Goal: Task Accomplishment & Management: Complete application form

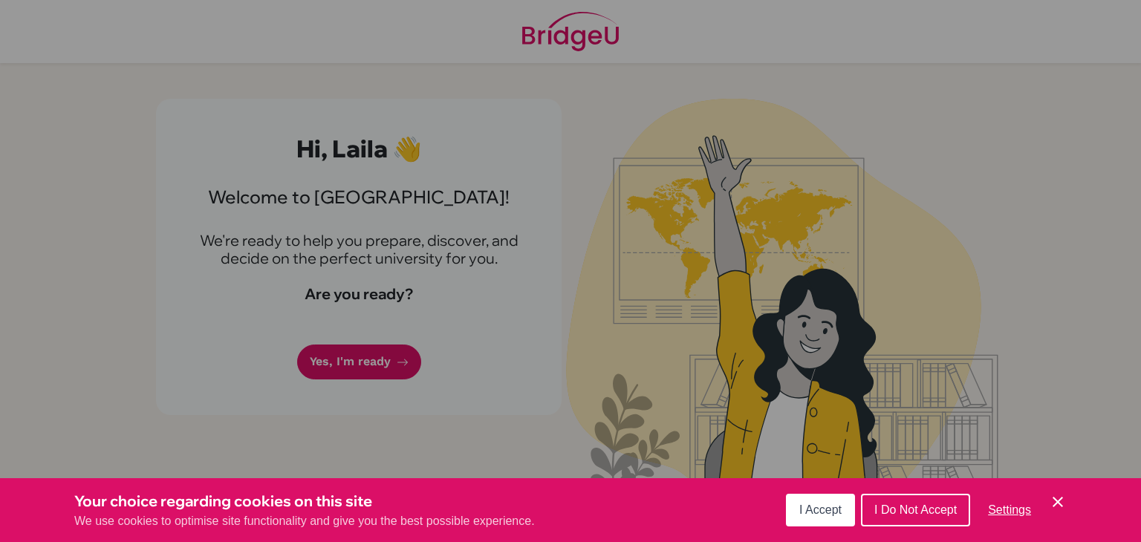
click at [805, 509] on span "I Accept" at bounding box center [820, 510] width 42 height 13
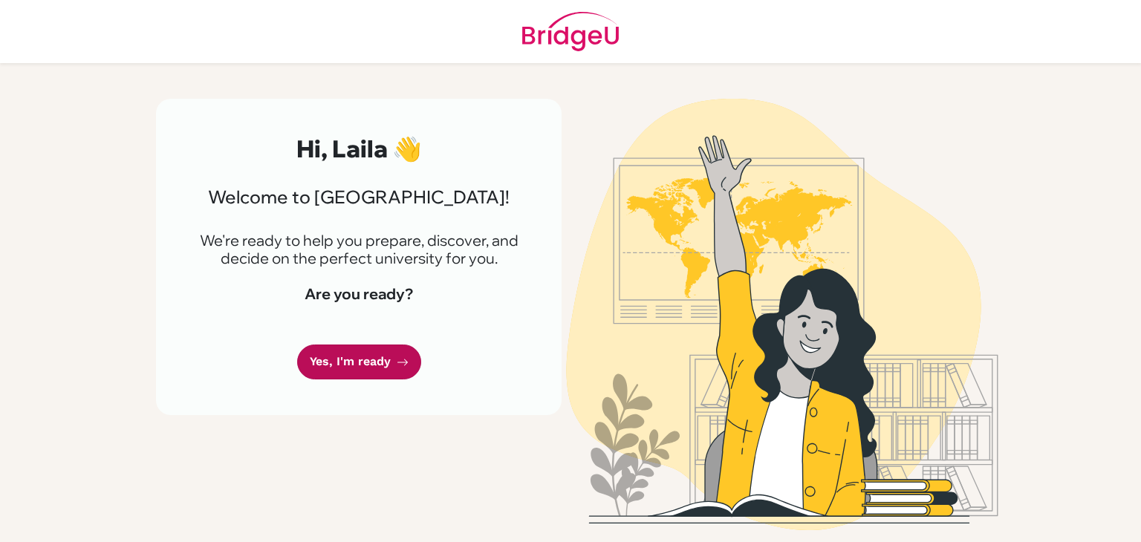
click at [331, 354] on link "Yes, I'm ready" at bounding box center [359, 362] width 124 height 35
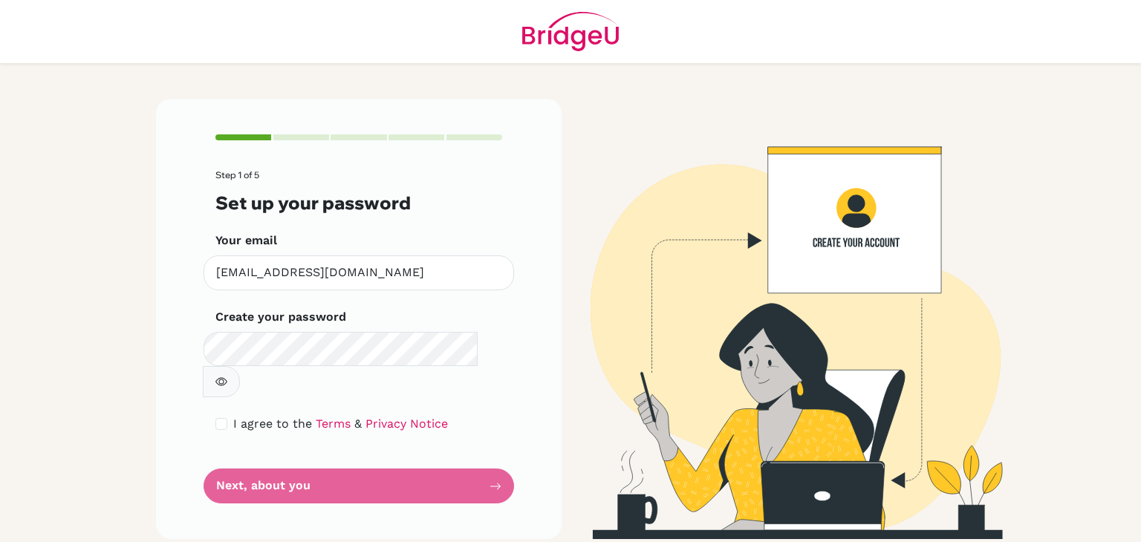
click at [240, 366] on button "button" at bounding box center [221, 381] width 37 height 31
click at [421, 455] on form "Step 1 of 5 Set up your password Your email st20210186@saisdubai.com Invalid em…" at bounding box center [358, 337] width 287 height 334
click at [465, 458] on form "Step 1 of 5 Set up your password Your email st20210186@saisdubai.com Invalid em…" at bounding box center [358, 337] width 287 height 334
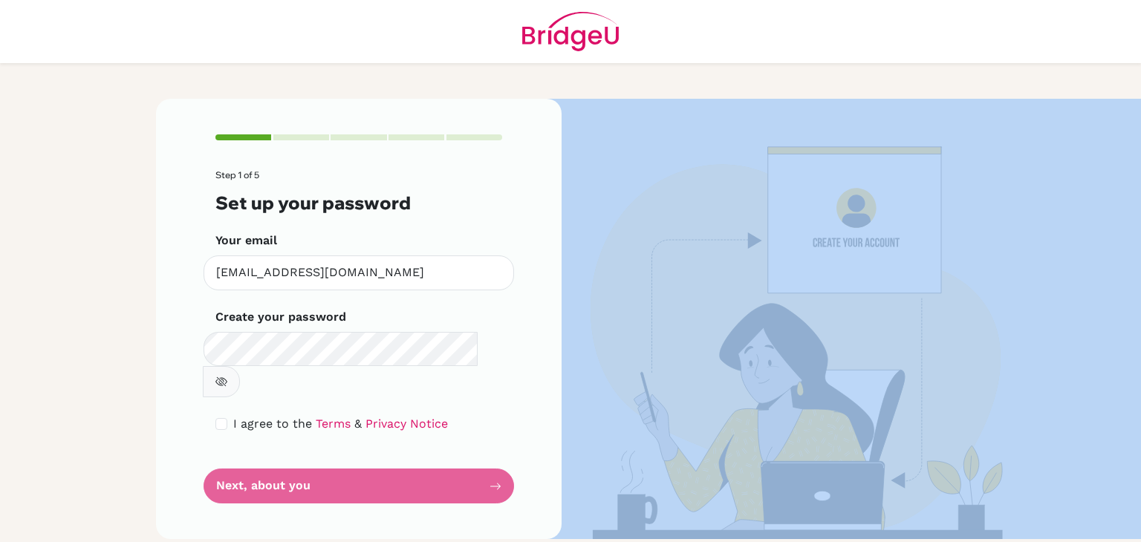
click at [465, 458] on form "Step 1 of 5 Set up your password Your email st20210186@saisdubai.com Invalid em…" at bounding box center [358, 337] width 287 height 334
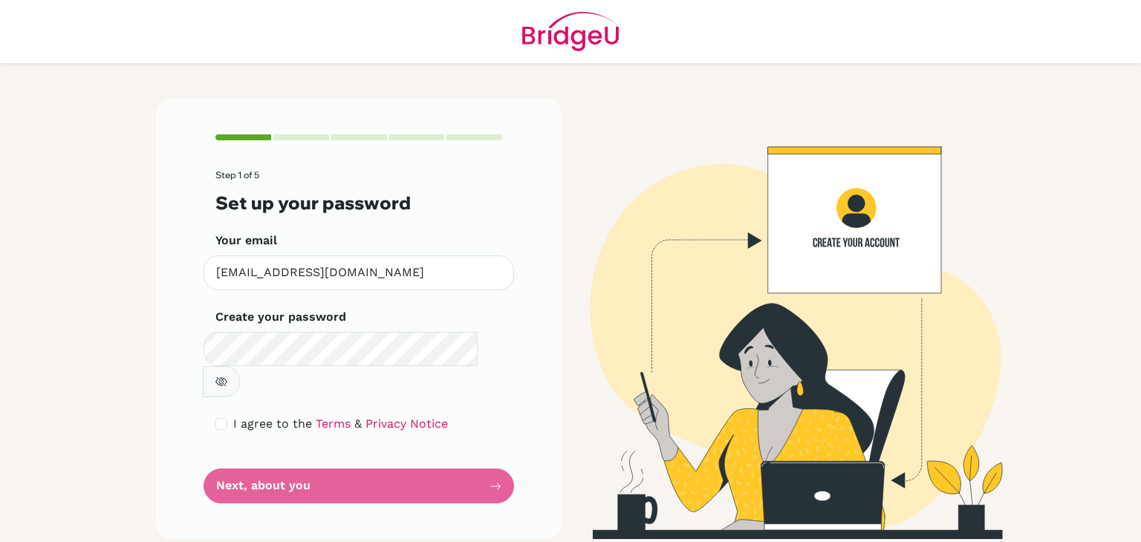
click at [181, 314] on div "Step 1 of 5 Set up your password Your email st20210186@saisdubai.com Invalid em…" at bounding box center [359, 319] width 406 height 441
click at [223, 418] on input "checkbox" at bounding box center [221, 424] width 12 height 12
checkbox input "true"
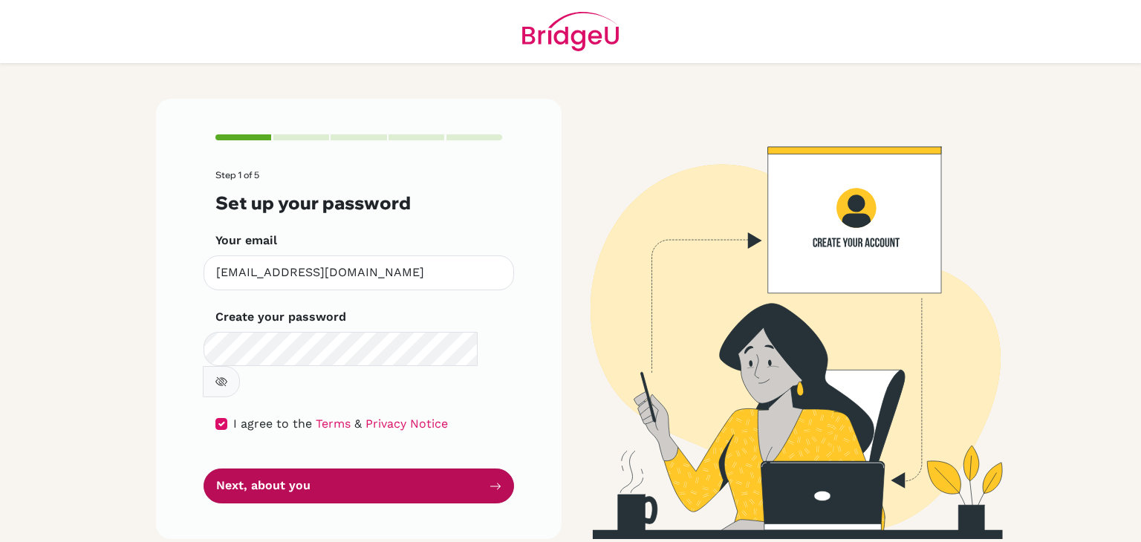
click at [256, 469] on button "Next, about you" at bounding box center [359, 486] width 311 height 35
